Goal: Task Accomplishment & Management: Manage account settings

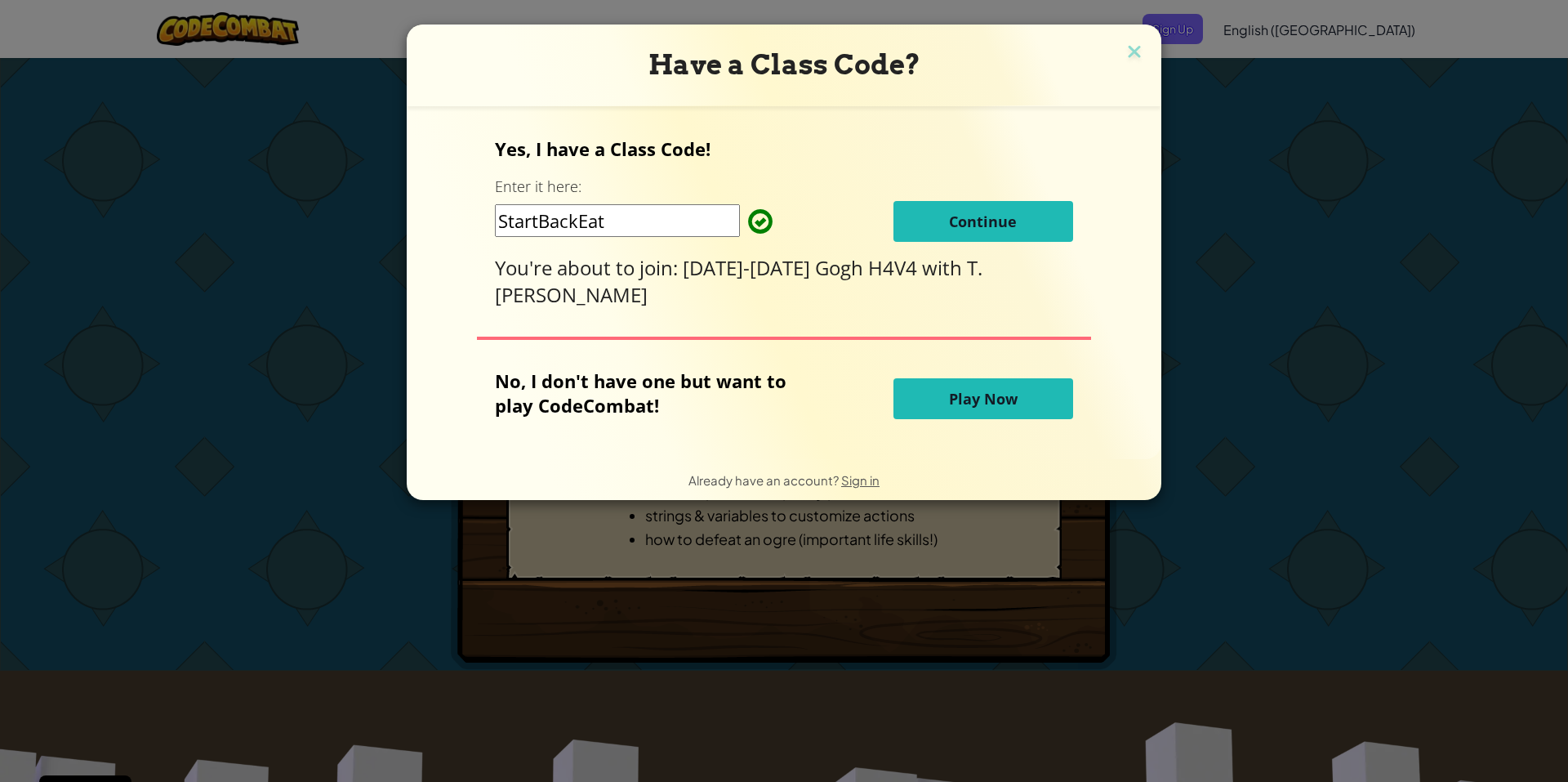
click at [924, 223] on button "Continue" at bounding box center [983, 222] width 180 height 41
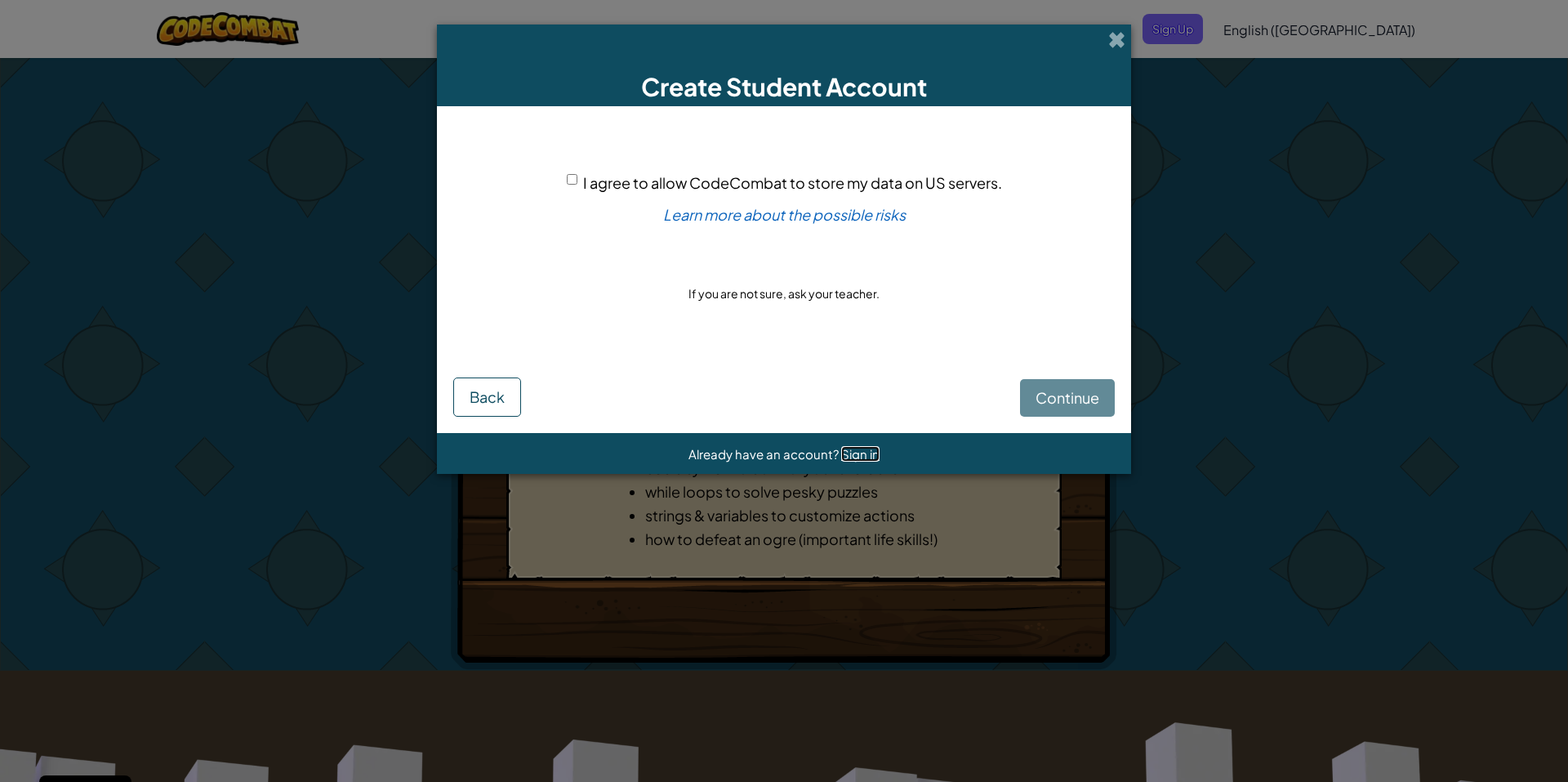
click at [850, 457] on span "Sign in" at bounding box center [860, 454] width 38 height 16
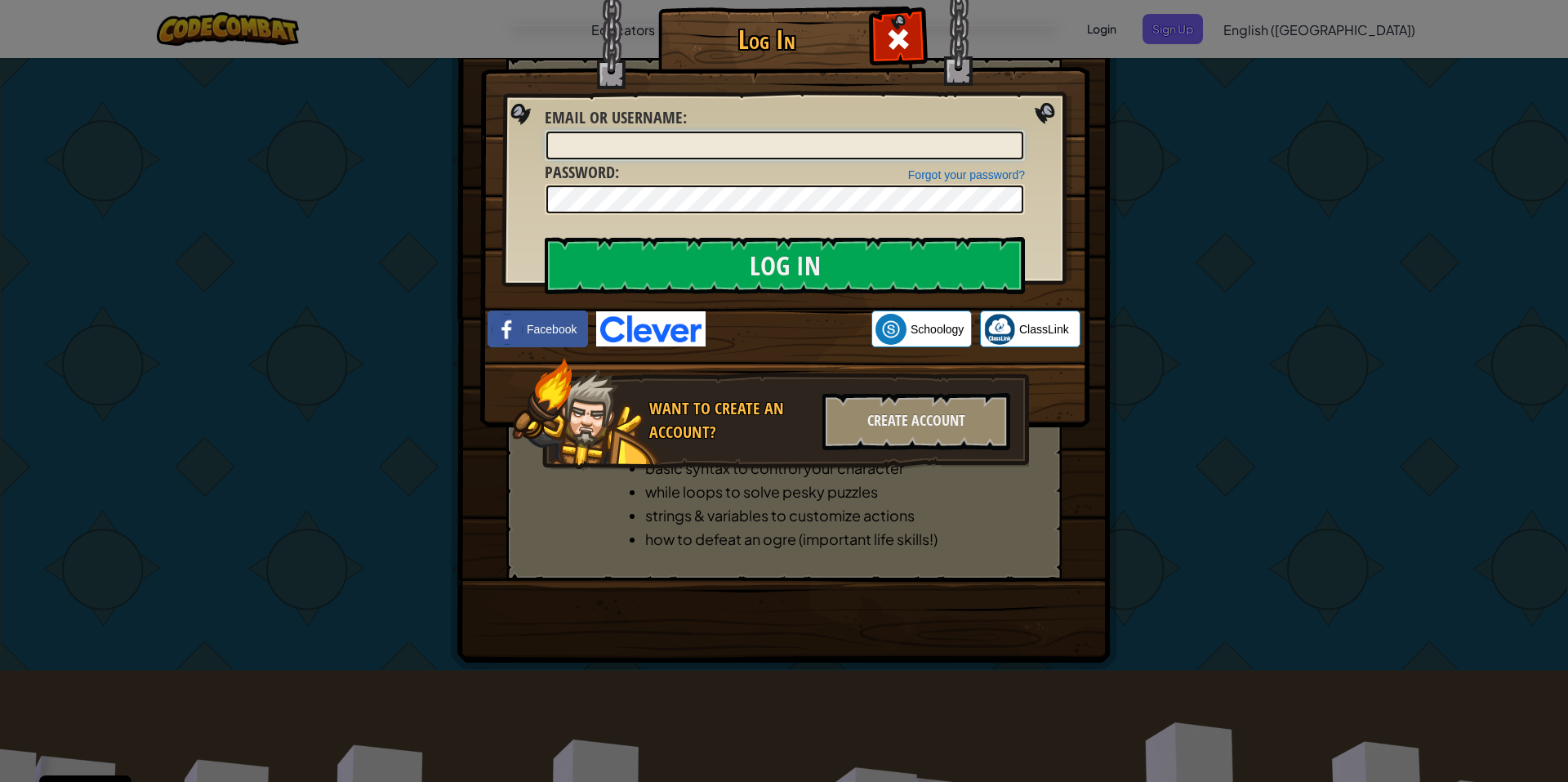
click at [708, 147] on input "Email or Username :" at bounding box center [784, 146] width 477 height 28
type input ":D_ylanBuist"
click at [544, 237] on input "Log In" at bounding box center [784, 265] width 480 height 58
click at [822, 265] on input "Log In" at bounding box center [784, 265] width 480 height 58
